Goal: Task Accomplishment & Management: Manage account settings

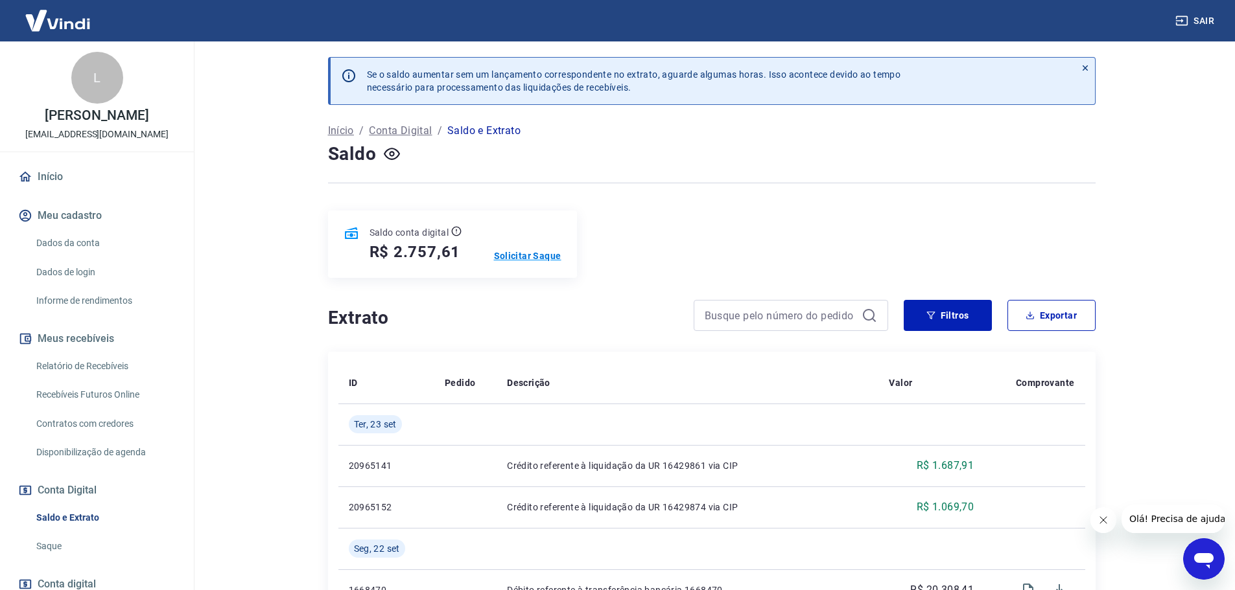
click at [528, 252] on p "Solicitar Saque" at bounding box center [527, 256] width 67 height 13
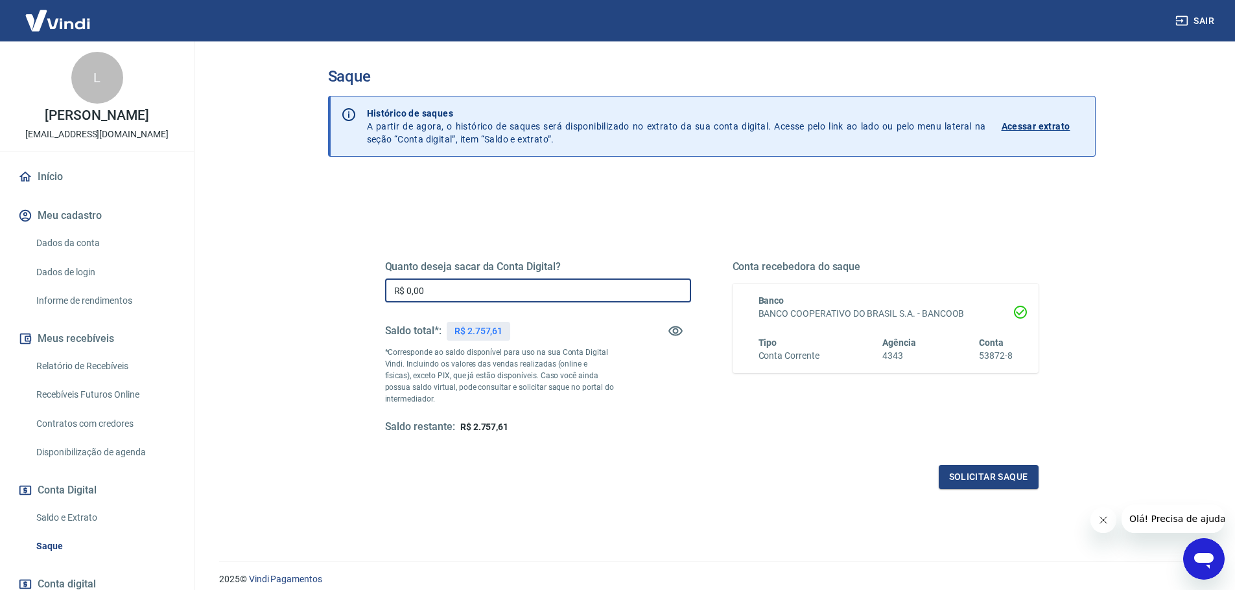
click at [505, 294] on input "R$ 0,00" at bounding box center [538, 291] width 306 height 24
type input "R$ 2.757,61"
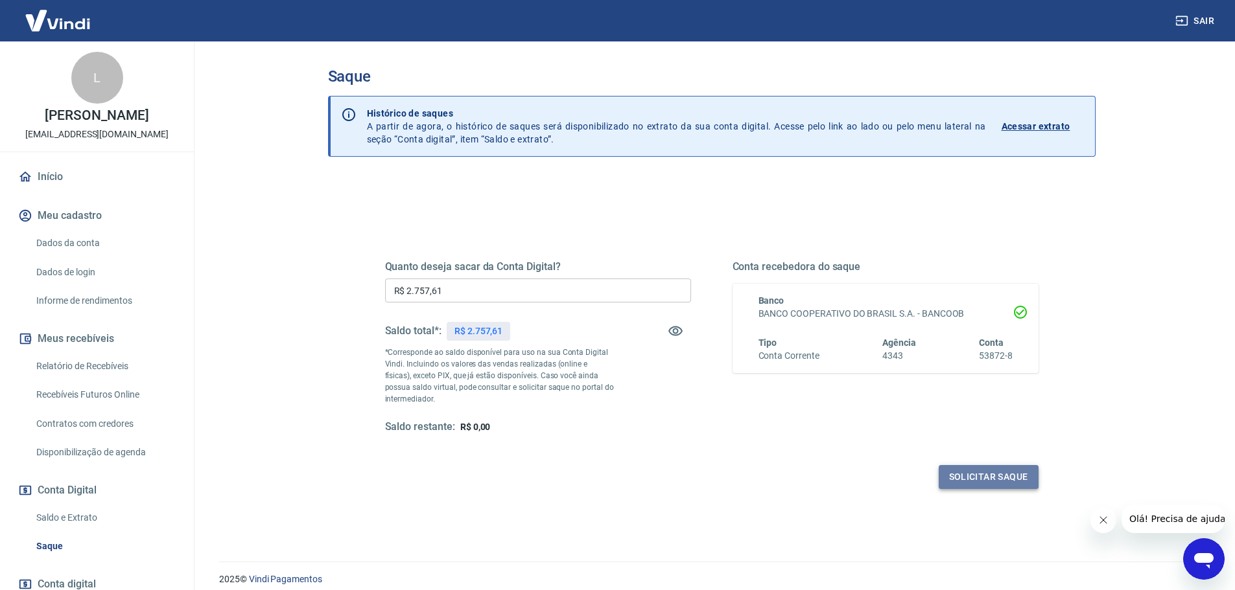
click at [991, 478] on button "Solicitar saque" at bounding box center [988, 477] width 100 height 24
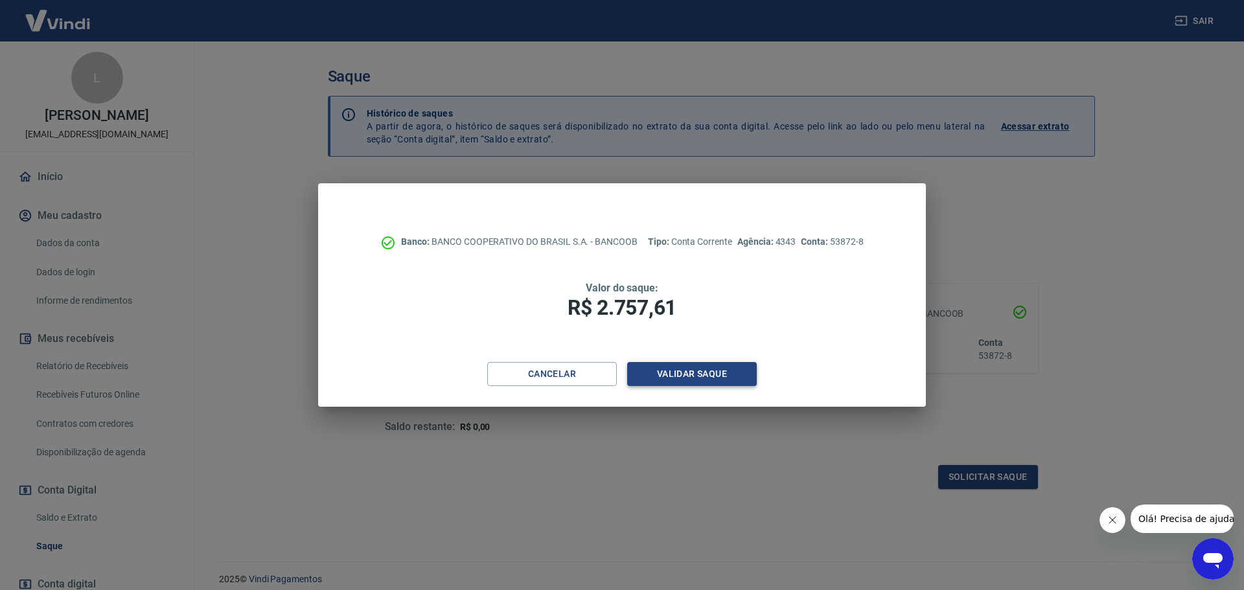
click at [703, 372] on button "Validar saque" at bounding box center [692, 374] width 130 height 24
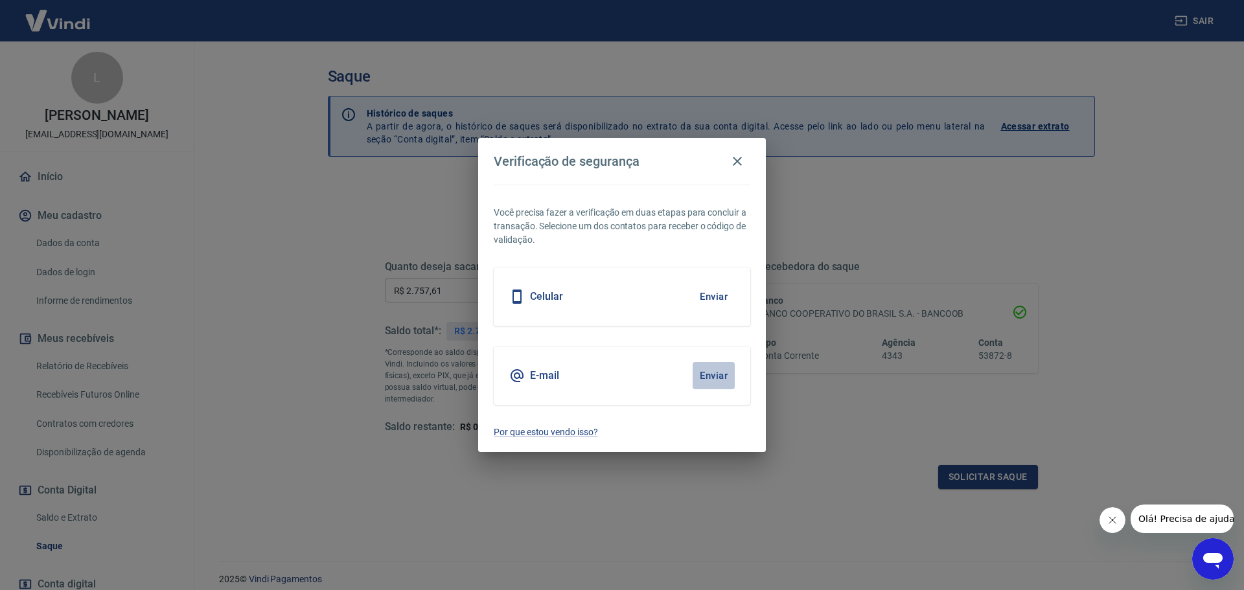
click at [715, 374] on button "Enviar" at bounding box center [714, 375] width 42 height 27
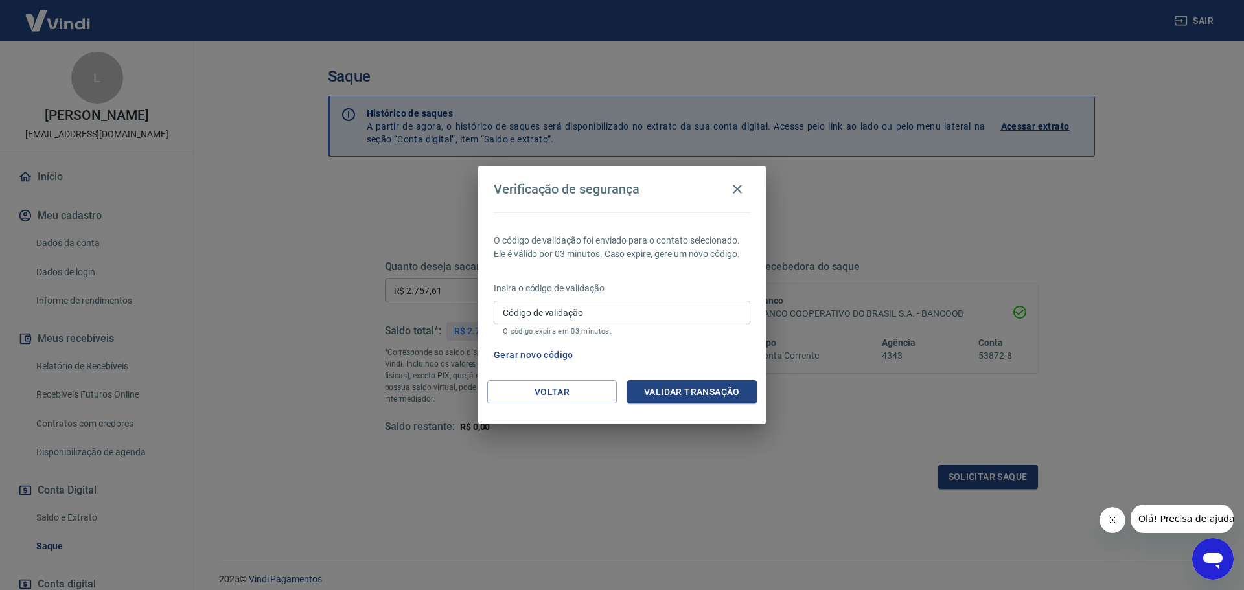
click at [619, 318] on input "Código de validação" at bounding box center [622, 313] width 257 height 24
type input "313190"
click at [683, 399] on button "Validar transação" at bounding box center [692, 392] width 130 height 24
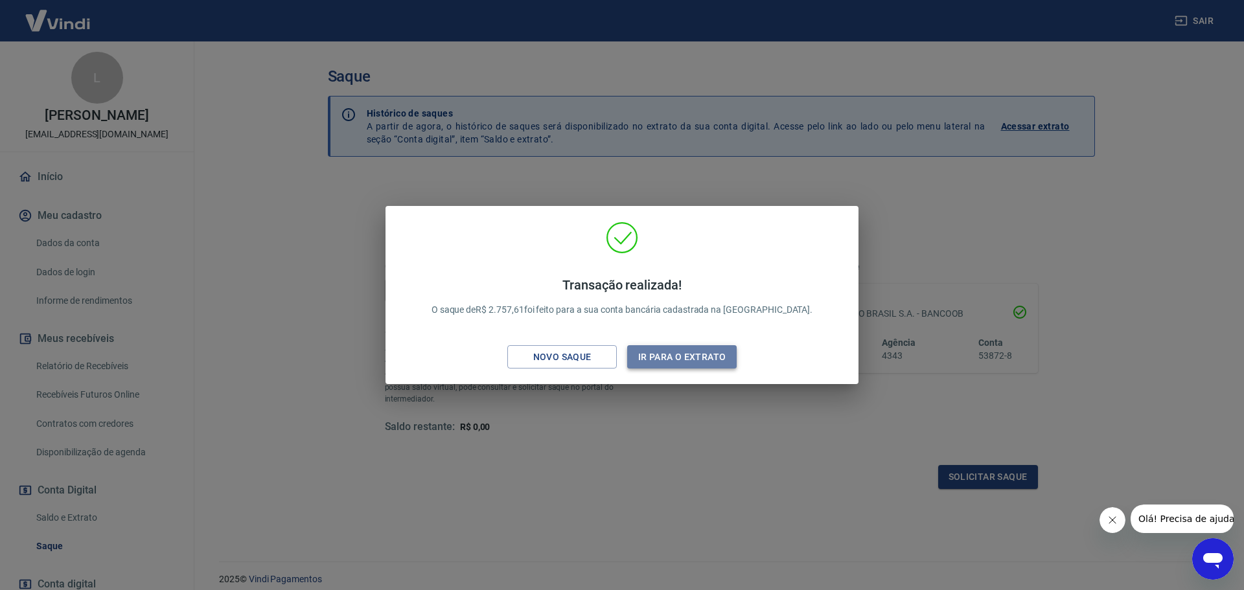
click at [665, 364] on button "Ir para o extrato" at bounding box center [682, 357] width 110 height 24
